Goal: Task Accomplishment & Management: Use online tool/utility

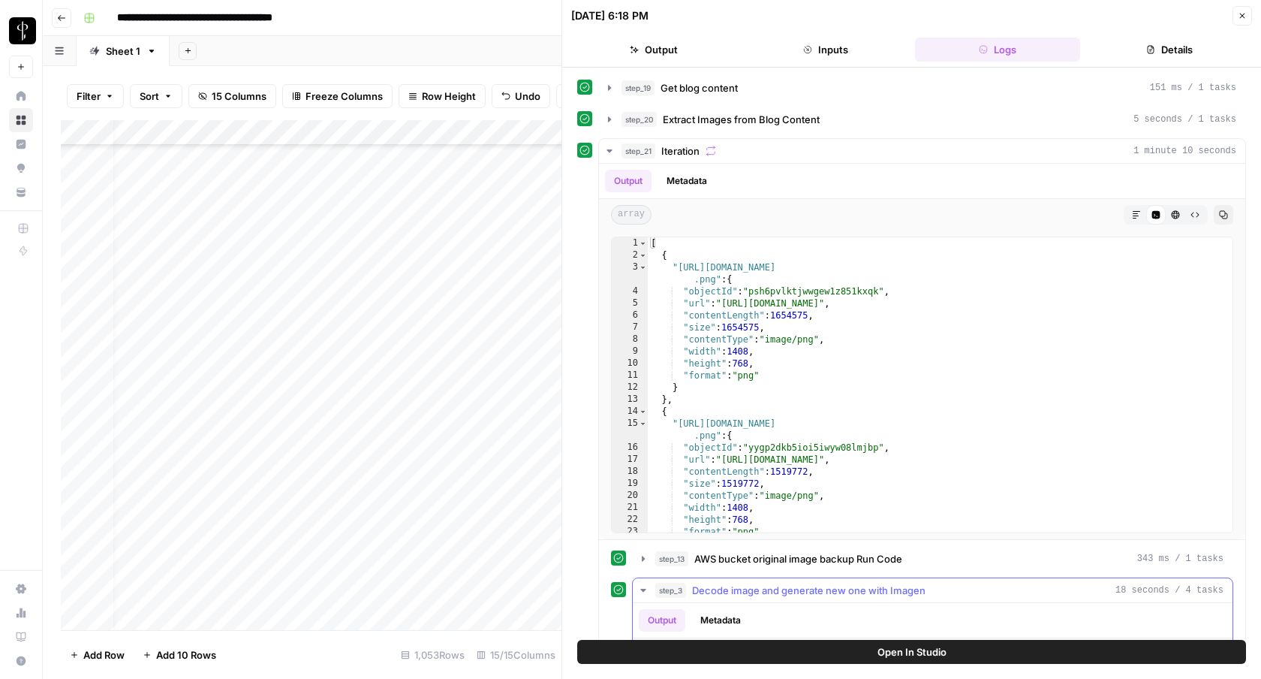
scroll to position [18, 0]
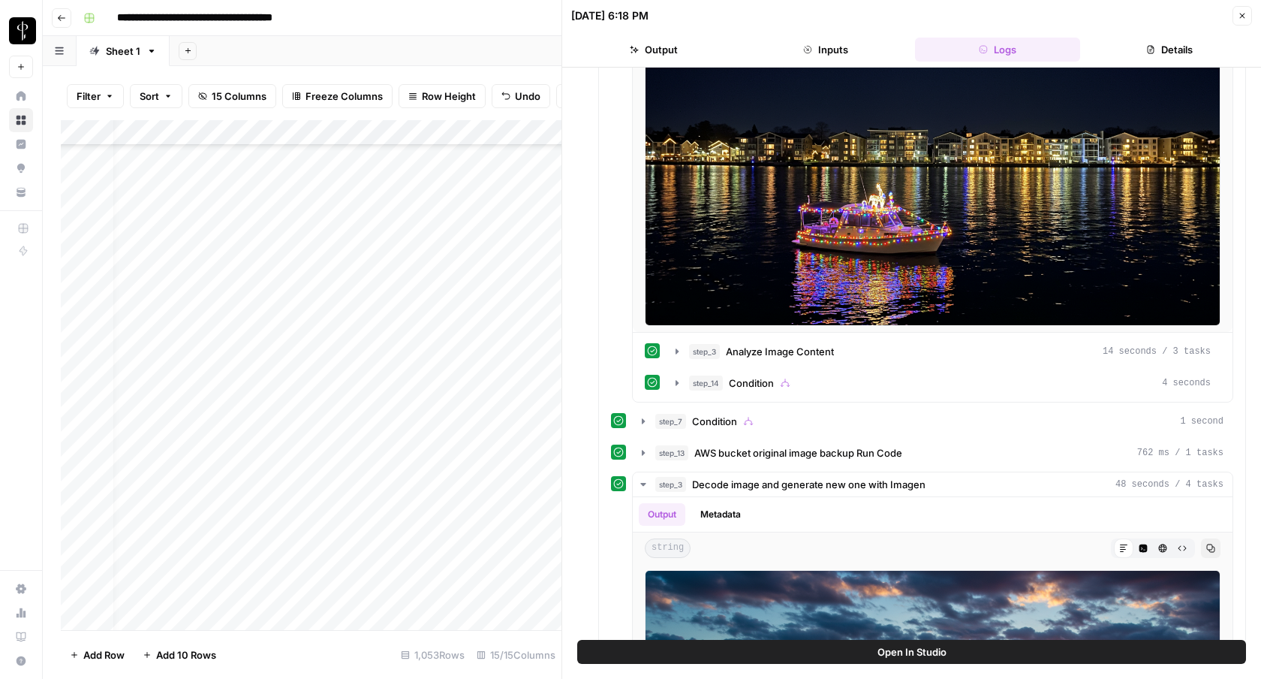
click at [1246, 22] on button "Close" at bounding box center [1243, 16] width 20 height 20
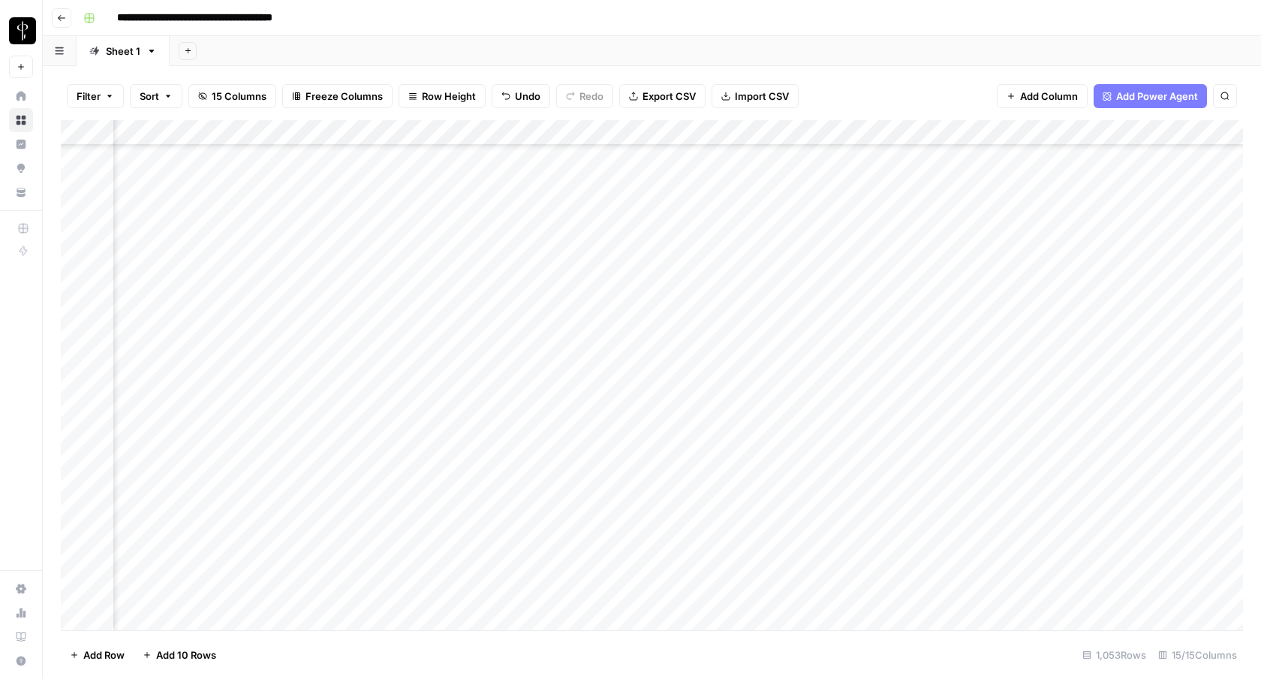
scroll to position [3570, 231]
click at [656, 93] on span "Export CSV" at bounding box center [669, 96] width 53 height 15
click at [669, 41] on div "Add Sheet" at bounding box center [716, 51] width 1092 height 30
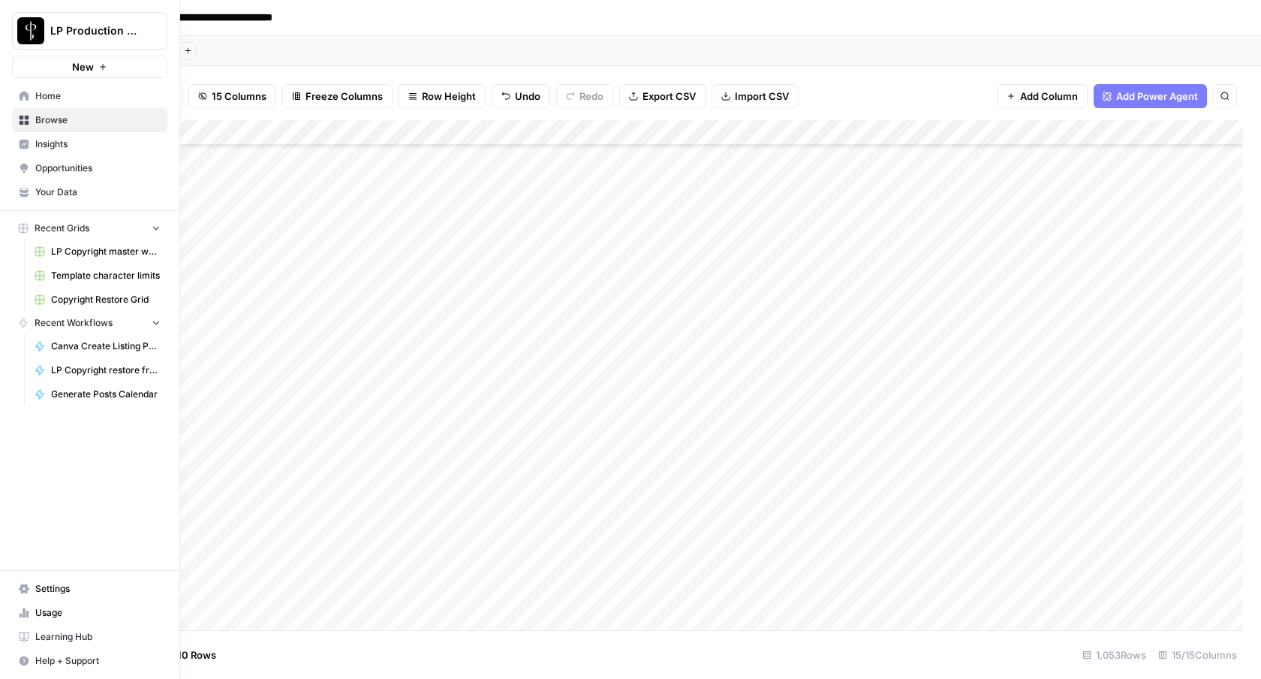
click at [72, 620] on link "Usage" at bounding box center [89, 613] width 155 height 24
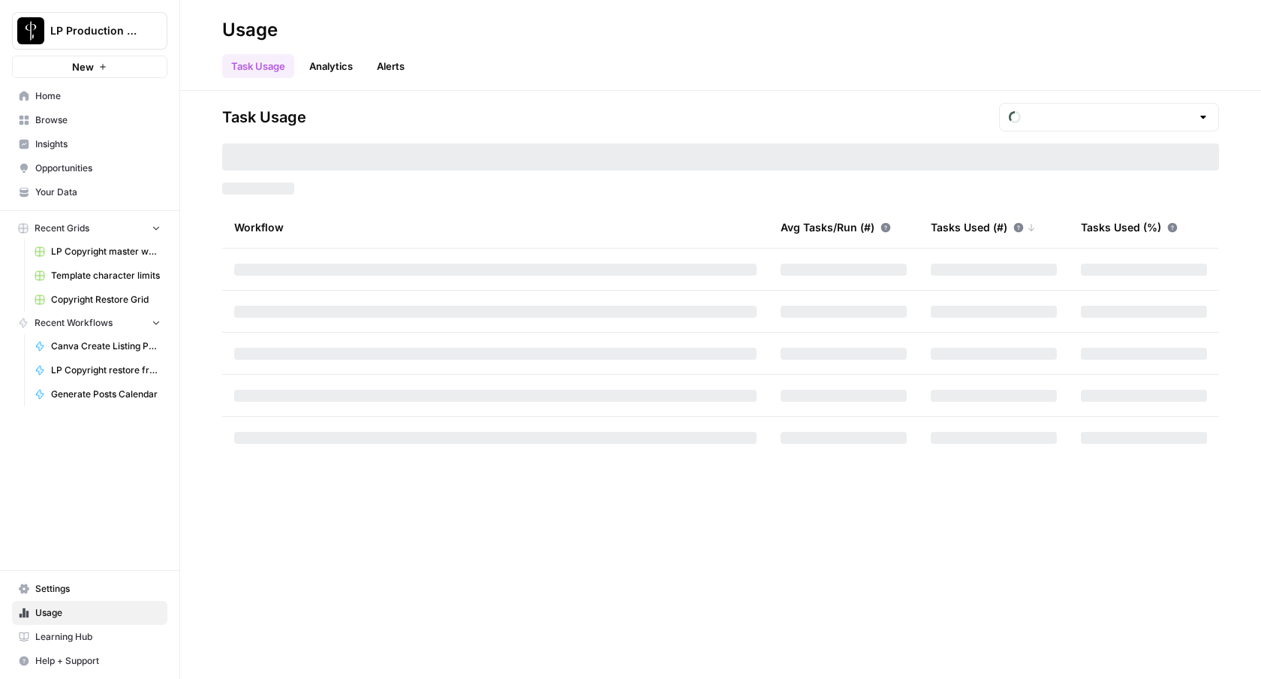
type input "October Tasks"
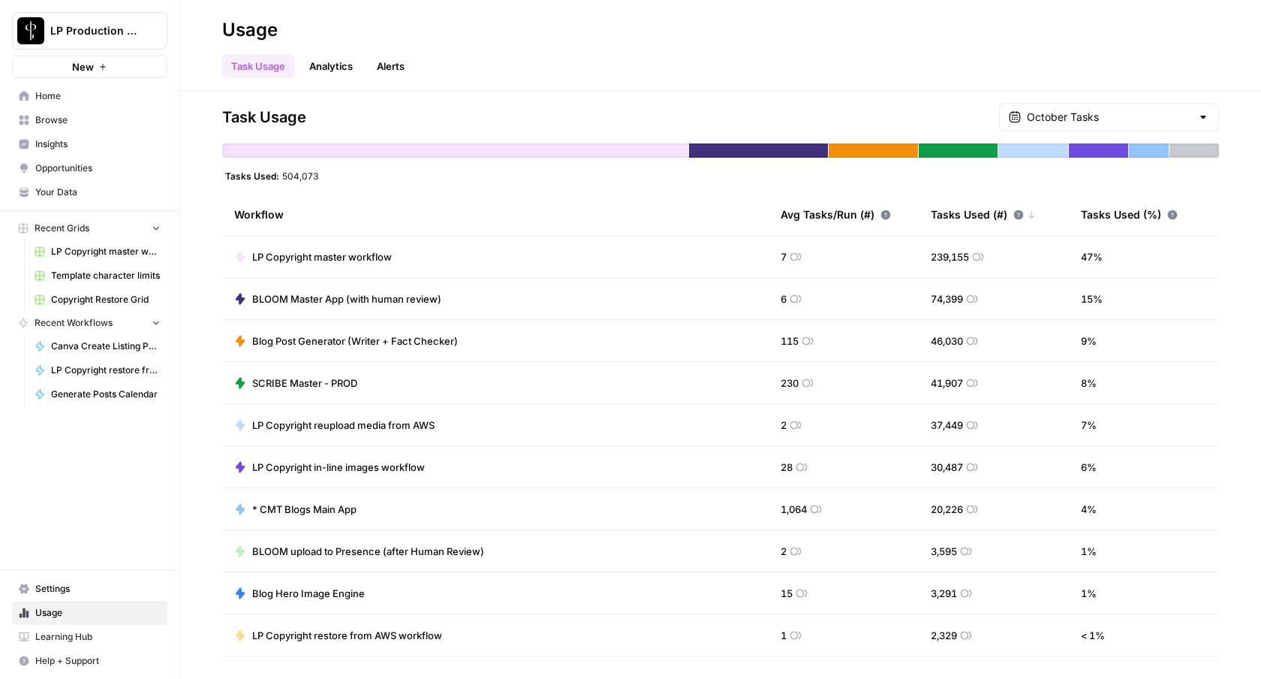
click at [369, 465] on span "LP Copyright in-line images workflow" at bounding box center [338, 467] width 173 height 15
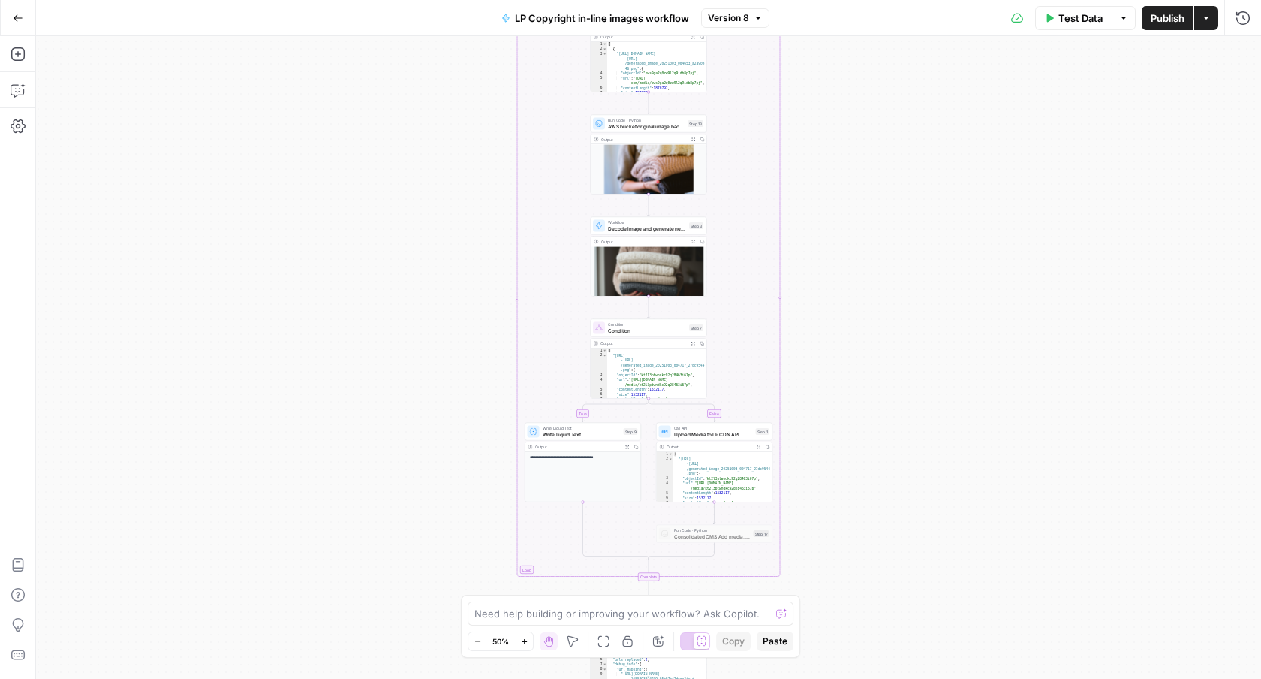
click at [20, 10] on button "Go Back" at bounding box center [18, 18] width 27 height 27
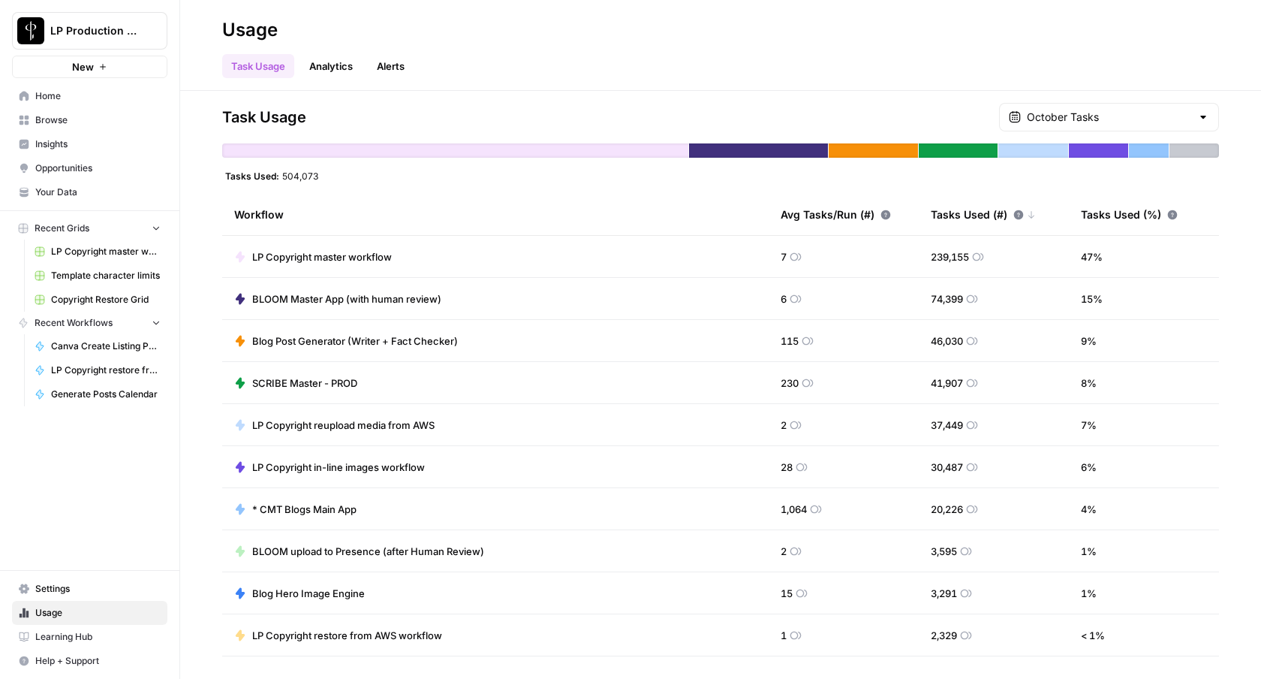
click at [80, 125] on span "Browse" at bounding box center [97, 120] width 125 height 14
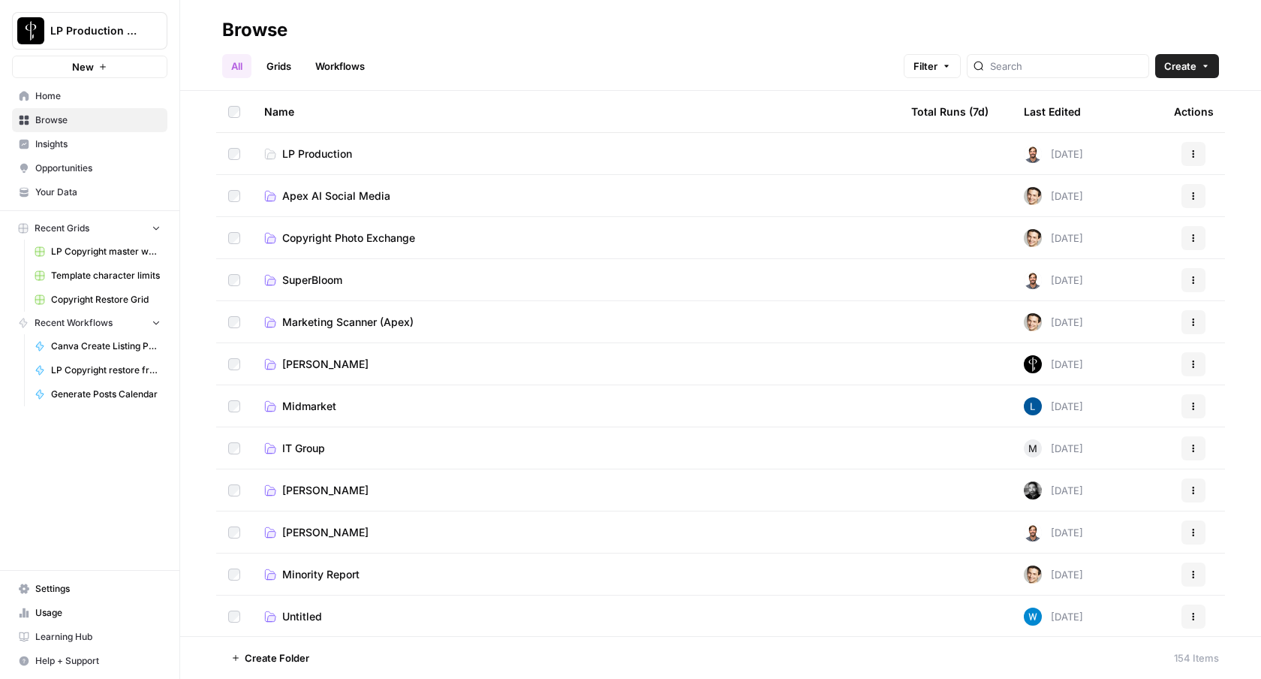
click at [309, 236] on span "Copyright Photo Exchange" at bounding box center [348, 238] width 133 height 15
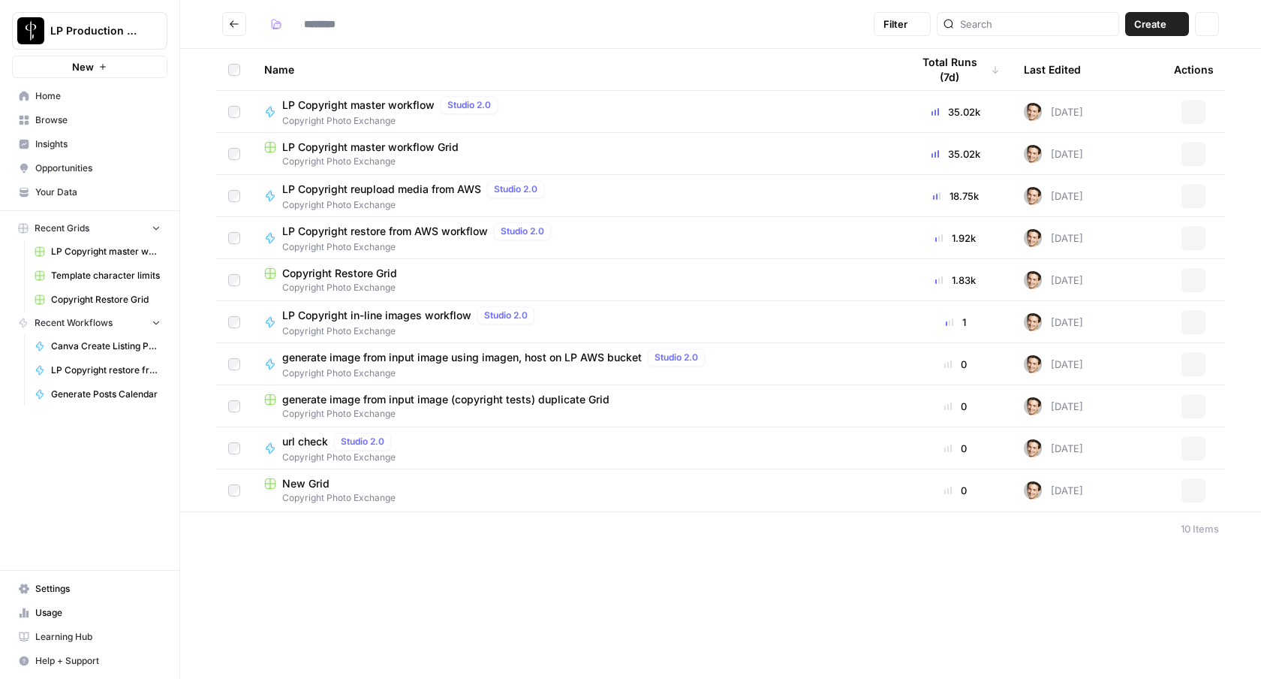
type input "**********"
click at [379, 321] on span "LP Copyright in-line images workflow" at bounding box center [376, 315] width 189 height 15
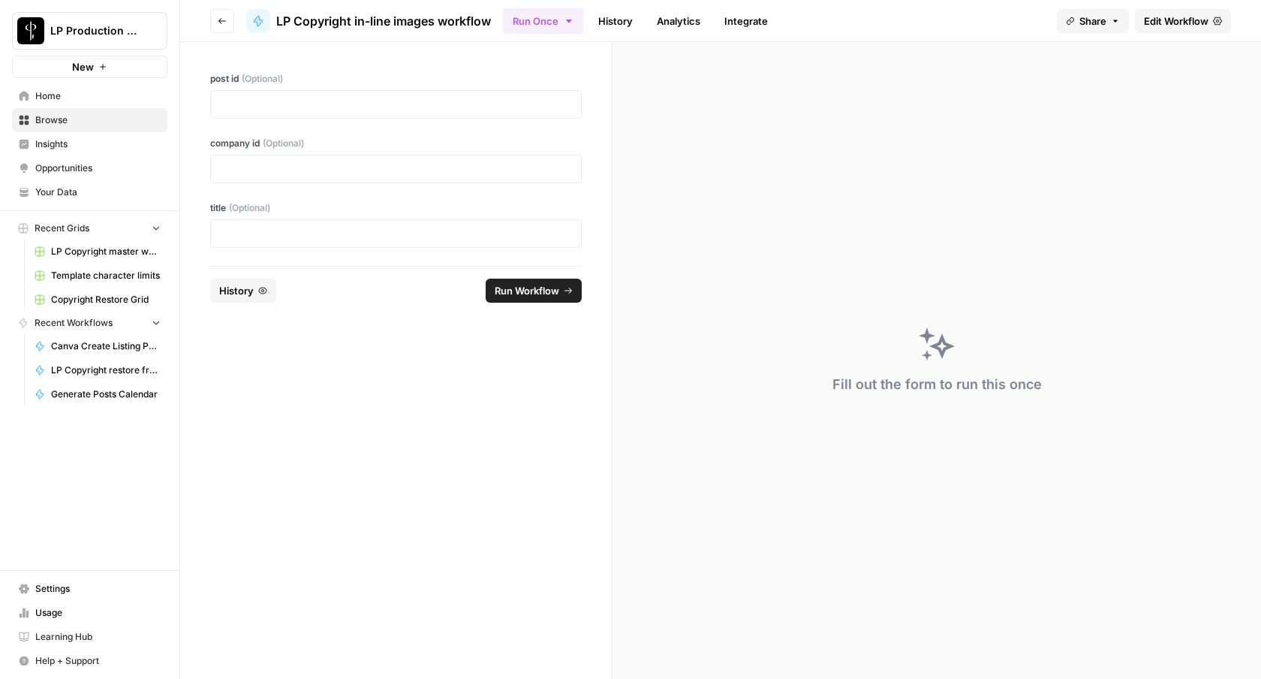
click at [615, 17] on link "History" at bounding box center [615, 21] width 53 height 24
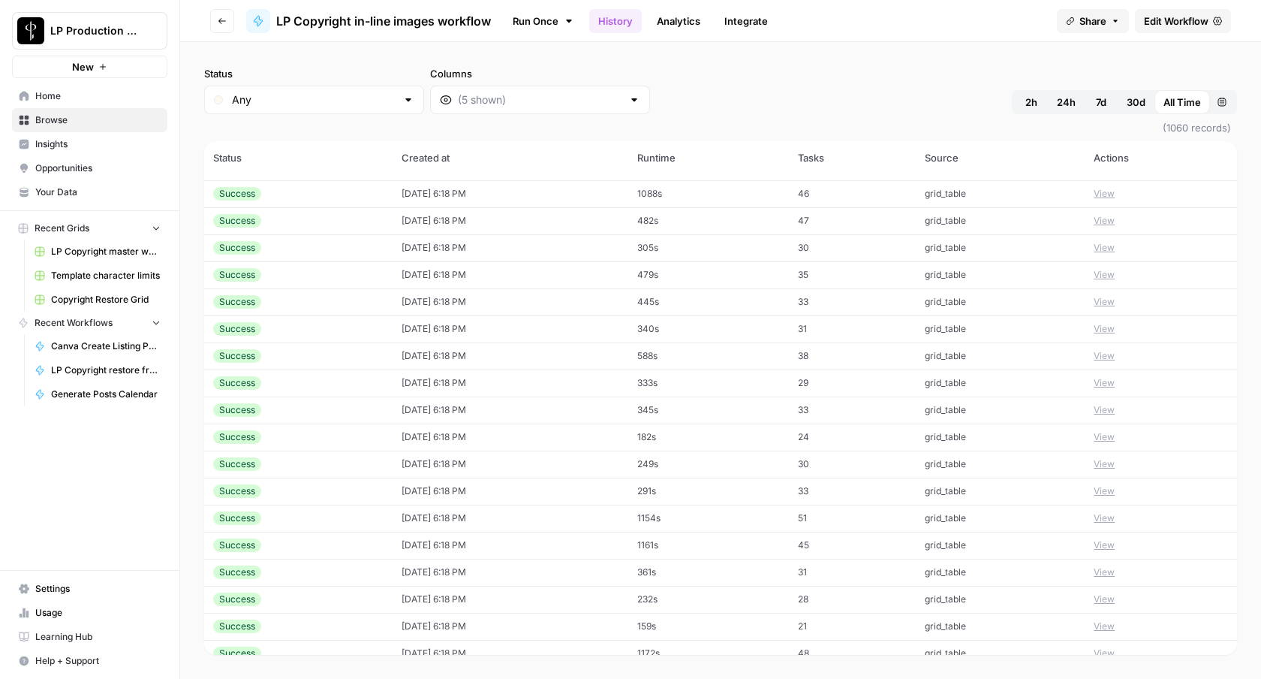
scroll to position [632, 0]
